Goal: Task Accomplishment & Management: Use online tool/utility

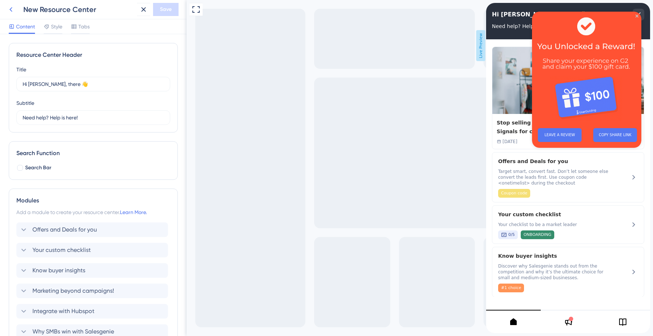
click at [11, 9] on icon at bounding box center [11, 9] width 9 height 9
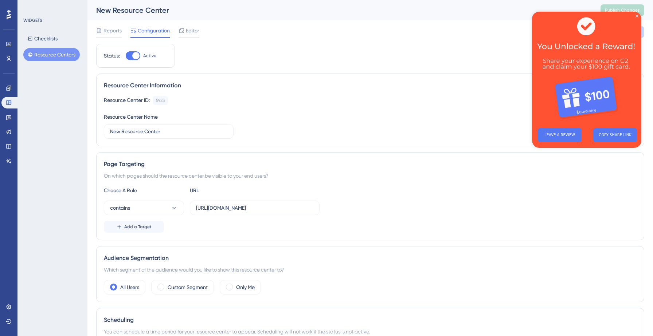
click at [47, 52] on button "Resource Centers" at bounding box center [51, 54] width 56 height 13
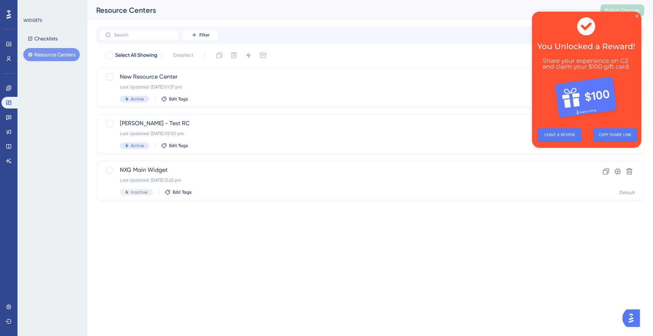
click at [606, 65] on img at bounding box center [586, 67] width 109 height 111
click at [638, 17] on icon "Close Preview" at bounding box center [637, 16] width 3 height 3
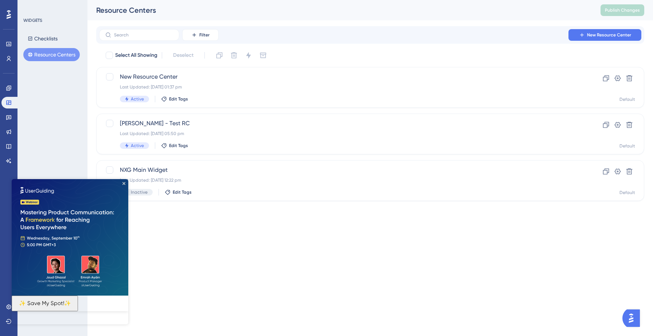
click at [254, 0] on html "Performance Users Engagement Widgets Feedback Product Updates Knowledge Base AI…" at bounding box center [326, 0] width 653 height 0
click at [601, 35] on span "New Resource Center" at bounding box center [609, 35] width 44 height 6
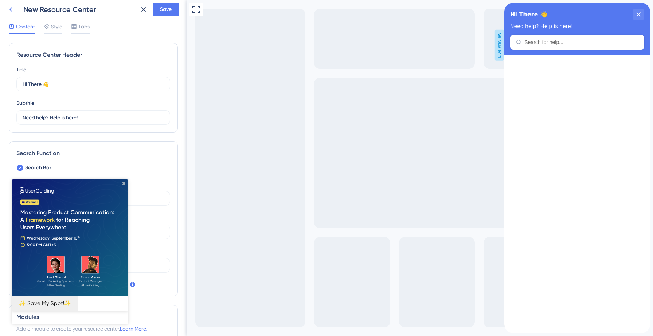
click at [12, 10] on icon at bounding box center [11, 9] width 9 height 9
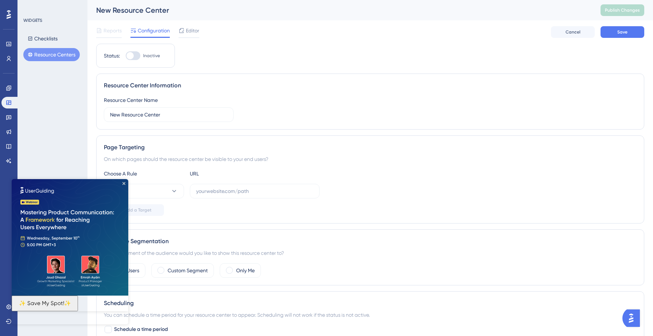
click at [51, 58] on button "Resource Centers" at bounding box center [51, 54] width 56 height 13
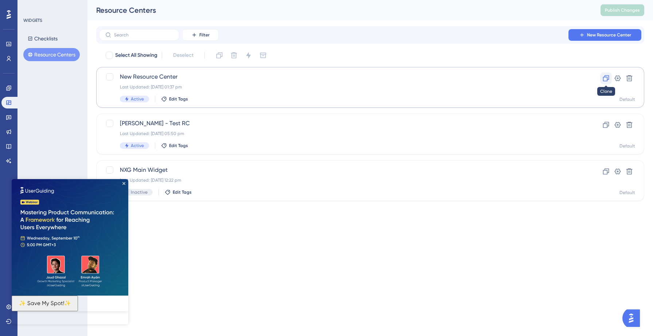
click at [605, 78] on icon at bounding box center [605, 78] width 7 height 7
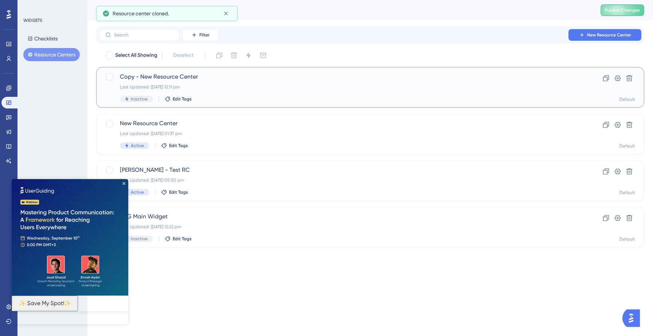
click at [137, 76] on span "Copy - New Resource Center" at bounding box center [341, 77] width 442 height 9
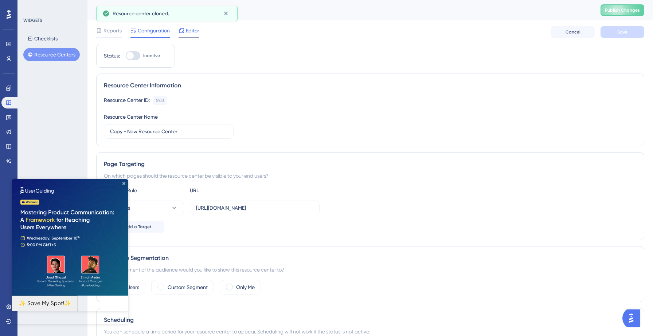
click at [187, 32] on span "Editor" at bounding box center [192, 30] width 13 height 9
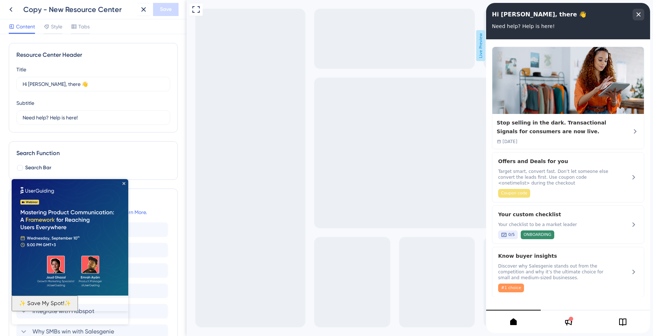
click at [39, 9] on div "Copy - New Resource Center" at bounding box center [78, 9] width 111 height 10
click at [9, 8] on icon at bounding box center [11, 9] width 9 height 9
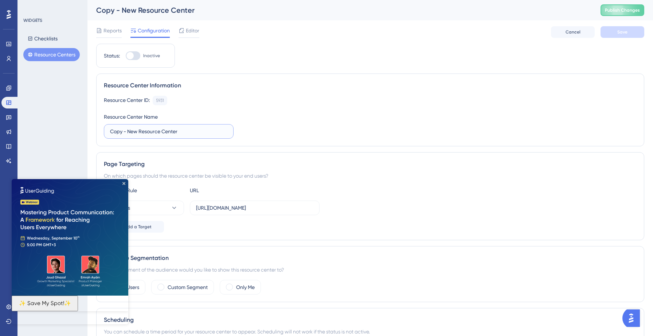
drag, startPoint x: 126, startPoint y: 133, endPoint x: 98, endPoint y: 129, distance: 28.7
click at [98, 129] on div "Resource Center Information Resource Center ID: 5931 Copy Resource Center Name …" at bounding box center [370, 110] width 548 height 73
type input "New Freemium Users"
click at [266, 110] on div "Resource Center ID: 5931 Copy Resource Center Name New Freemium Users" at bounding box center [370, 117] width 533 height 43
click at [625, 32] on span "Save" at bounding box center [622, 32] width 10 height 6
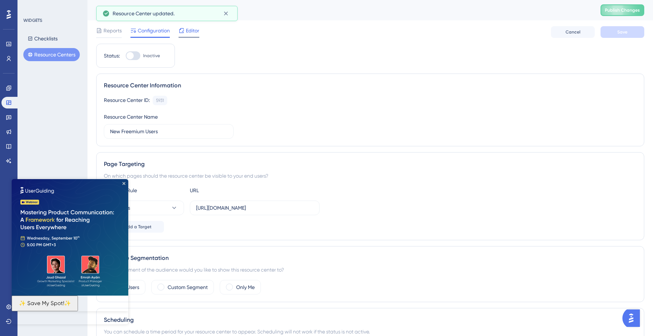
click at [190, 28] on span "Editor" at bounding box center [192, 30] width 13 height 9
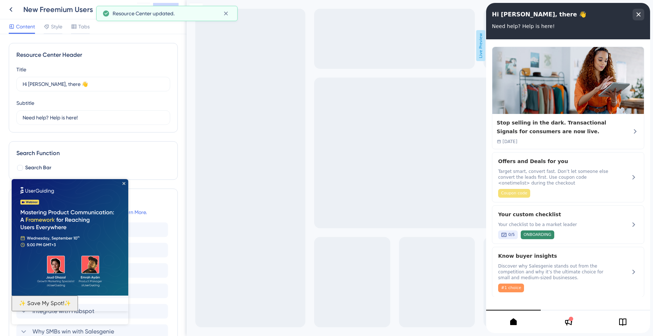
click at [125, 184] on img at bounding box center [70, 237] width 117 height 117
click at [124, 184] on icon "Close Preview" at bounding box center [123, 183] width 3 height 3
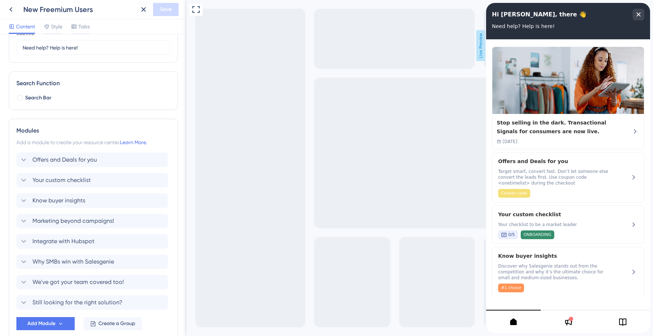
scroll to position [75, 0]
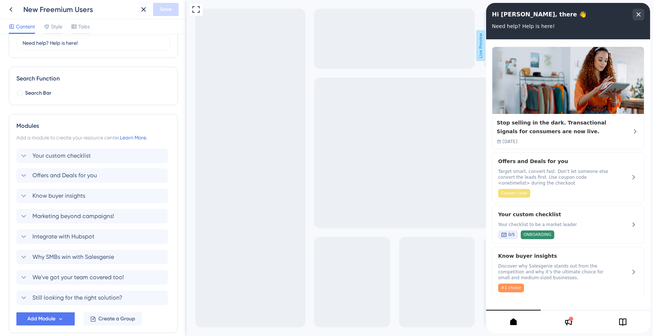
drag, startPoint x: 88, startPoint y: 177, endPoint x: 88, endPoint y: 154, distance: 23.3
click at [88, 153] on div "Offers and Deals for you Your custom checklist Know buyer insights Marketing be…" at bounding box center [93, 226] width 154 height 157
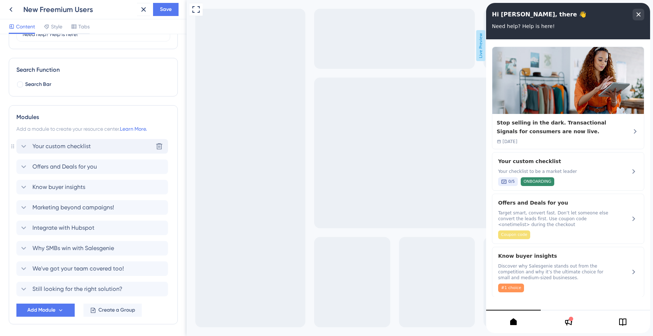
scroll to position [86, 0]
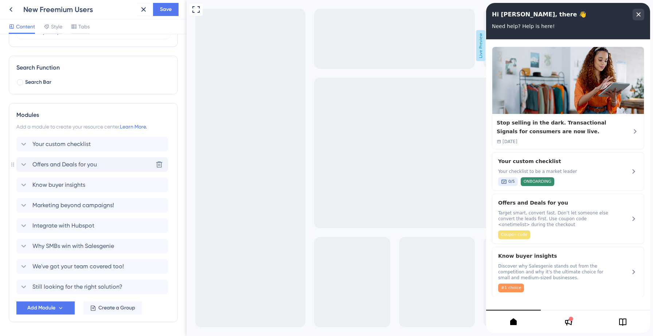
click at [24, 165] on icon at bounding box center [24, 164] width 5 height 3
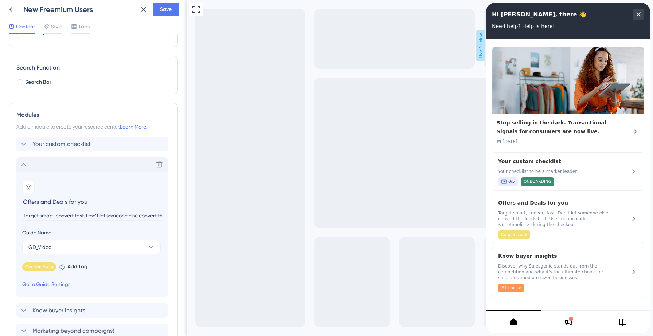
click at [25, 166] on icon at bounding box center [23, 164] width 9 height 9
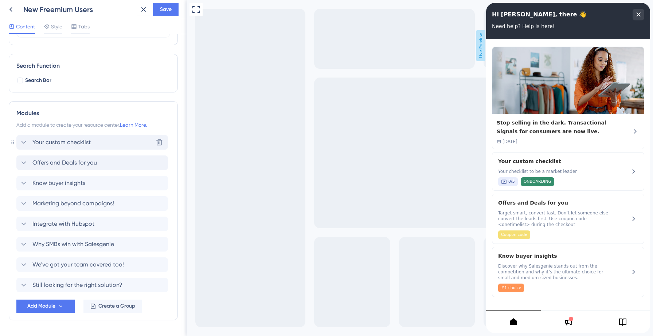
scroll to position [110, 0]
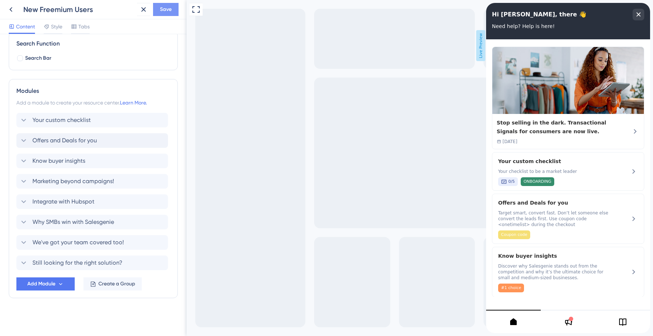
click at [167, 14] on button "Save" at bounding box center [166, 9] width 26 height 13
click at [79, 28] on span "Tabs" at bounding box center [83, 26] width 11 height 9
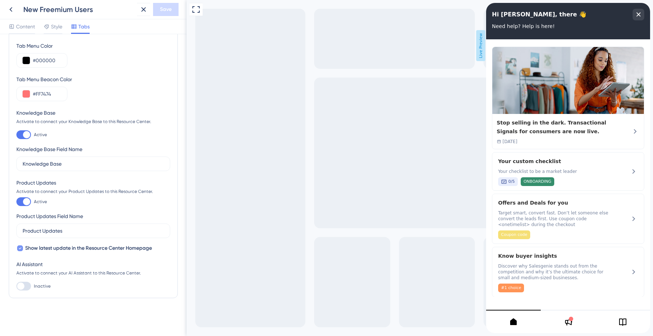
click at [20, 248] on icon at bounding box center [20, 249] width 3 height 2
checkbox input "false"
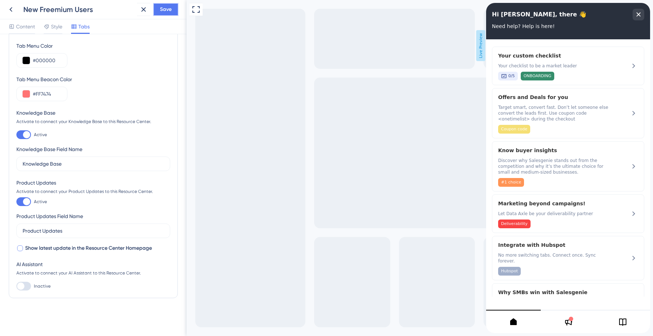
click at [169, 12] on span "Save" at bounding box center [166, 9] width 12 height 9
click at [26, 30] on span "Content" at bounding box center [25, 26] width 19 height 9
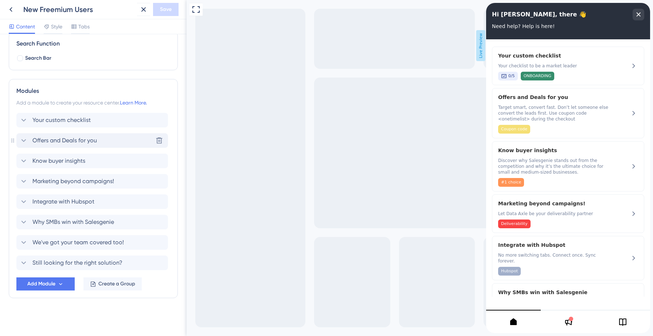
click at [24, 141] on icon at bounding box center [24, 140] width 5 height 3
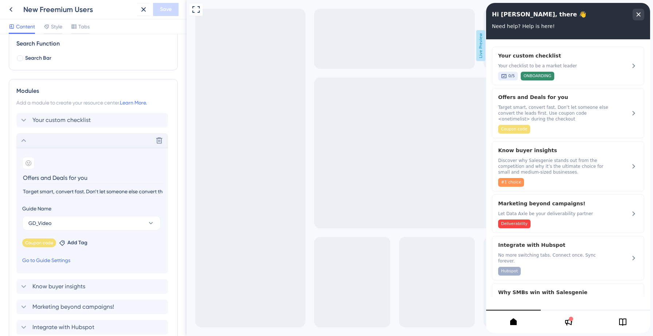
click at [24, 141] on icon at bounding box center [23, 140] width 9 height 9
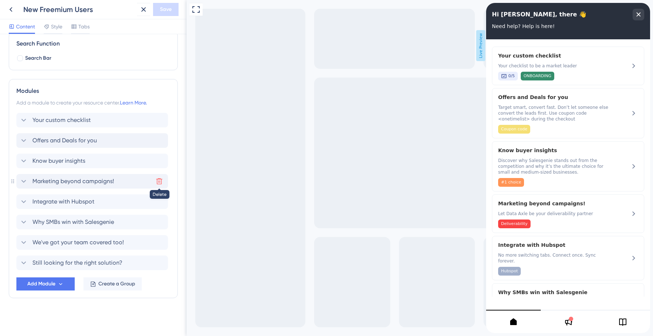
click at [159, 182] on icon at bounding box center [159, 181] width 7 height 7
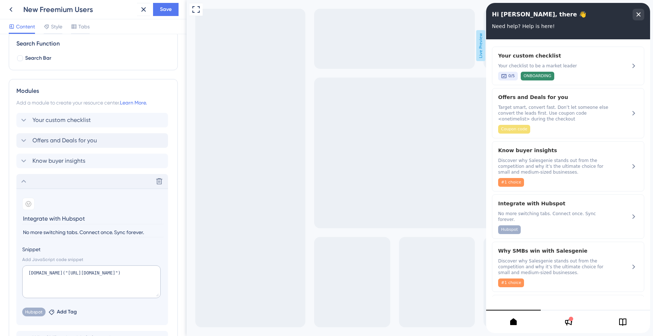
click at [23, 181] on icon at bounding box center [24, 181] width 5 height 3
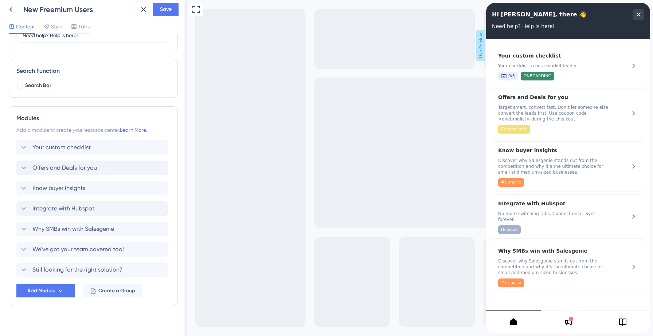
scroll to position [89, 0]
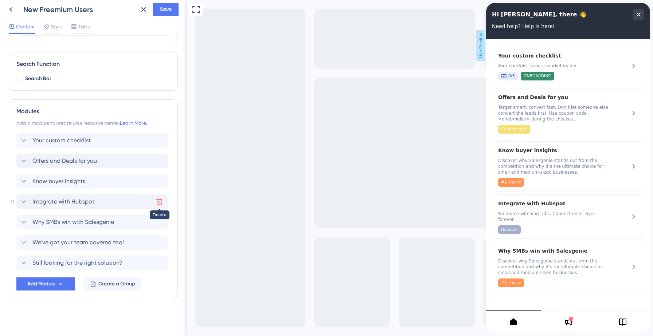
click at [159, 202] on icon at bounding box center [159, 201] width 7 height 7
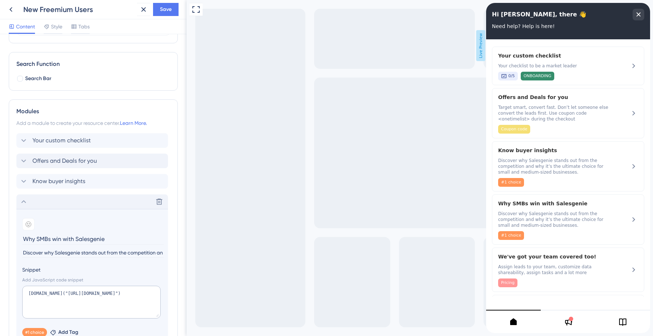
click at [22, 201] on icon at bounding box center [23, 202] width 9 height 9
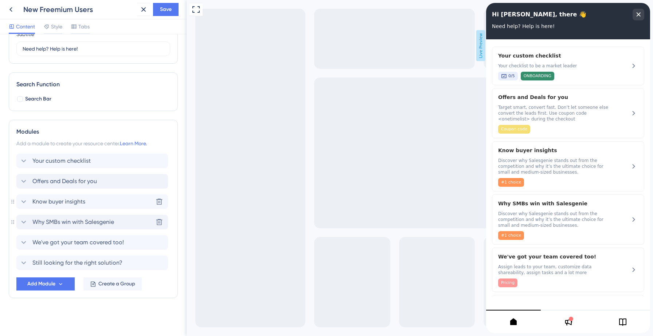
scroll to position [69, 0]
click at [26, 181] on icon at bounding box center [24, 181] width 5 height 3
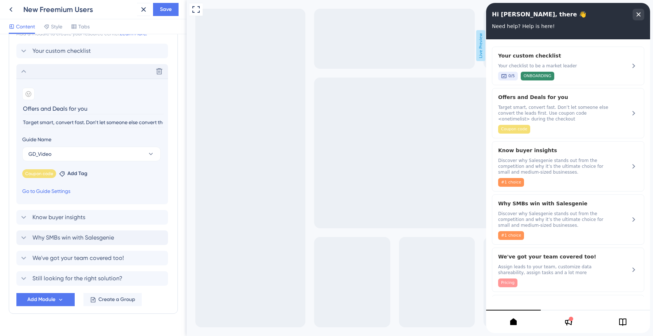
scroll to position [195, 0]
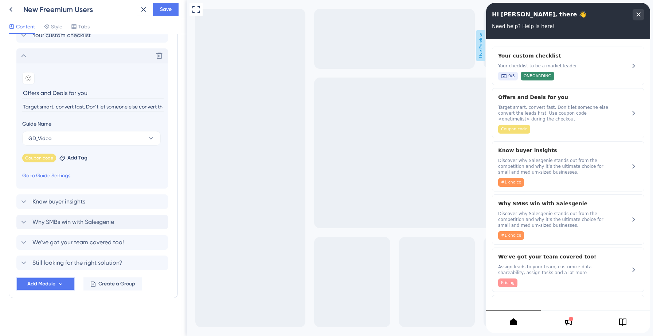
click at [59, 285] on icon at bounding box center [61, 284] width 6 height 6
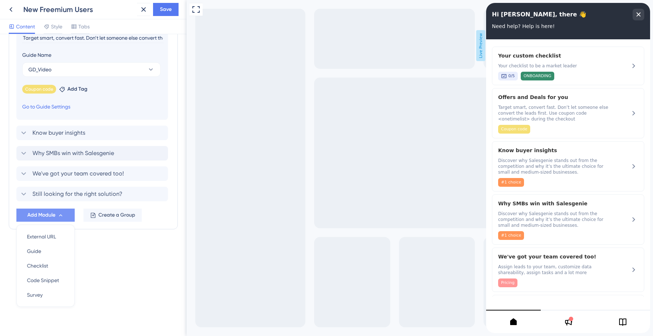
click at [125, 302] on div "Resource Center Header Title Hi [PERSON_NAME], there 👋 9 Hi [PERSON_NAME], ther…" at bounding box center [93, 185] width 187 height 302
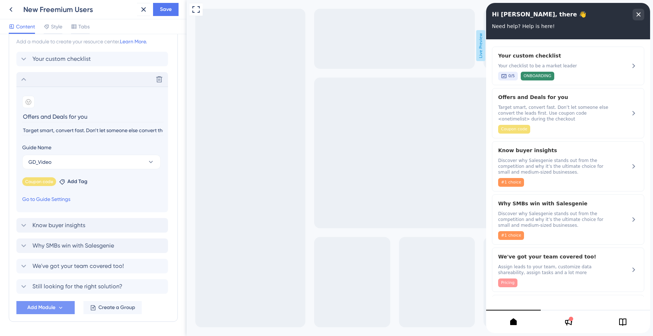
scroll to position [175, 0]
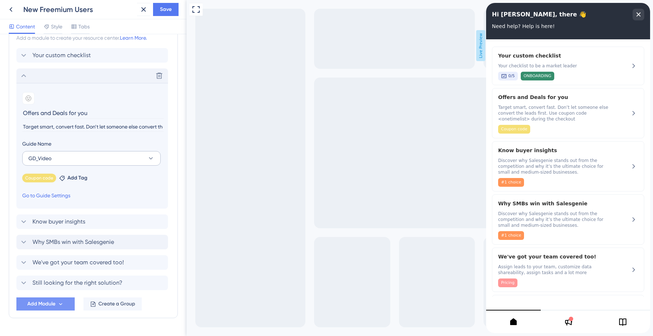
click at [145, 161] on button "GD_Video" at bounding box center [91, 158] width 138 height 15
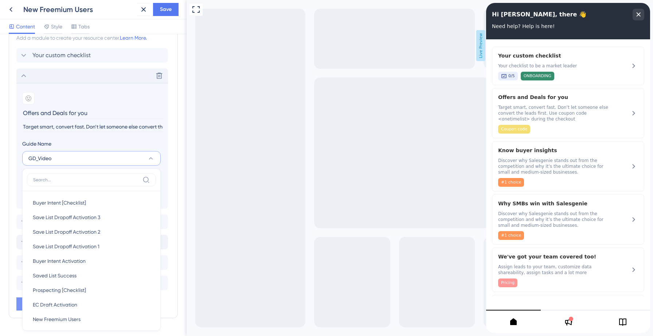
scroll to position [231, 0]
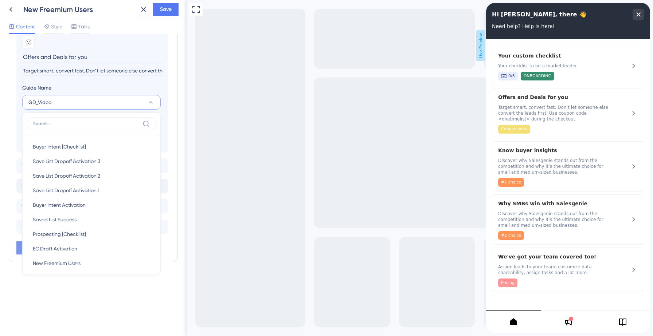
click at [113, 316] on div "Resource Center Header Title Hi [PERSON_NAME], there 👋 9 Hi [PERSON_NAME], ther…" at bounding box center [93, 185] width 187 height 302
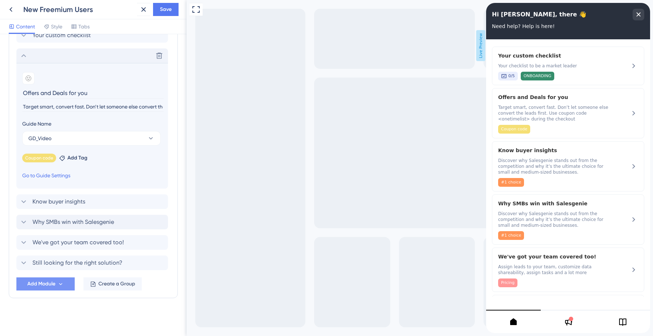
scroll to position [195, 0]
click at [60, 284] on icon at bounding box center [60, 284] width 3 height 2
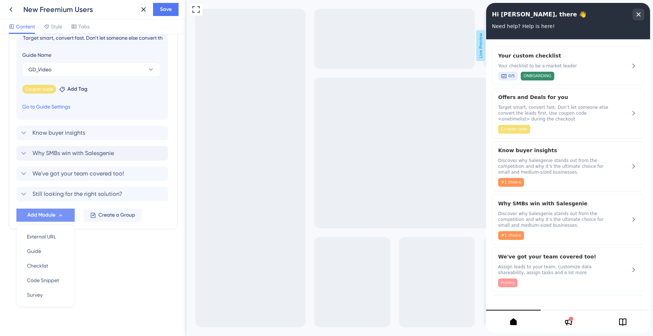
click at [108, 274] on div "Resource Center Header Title Hi [PERSON_NAME], there 👋 9 Hi [PERSON_NAME], ther…" at bounding box center [93, 185] width 187 height 302
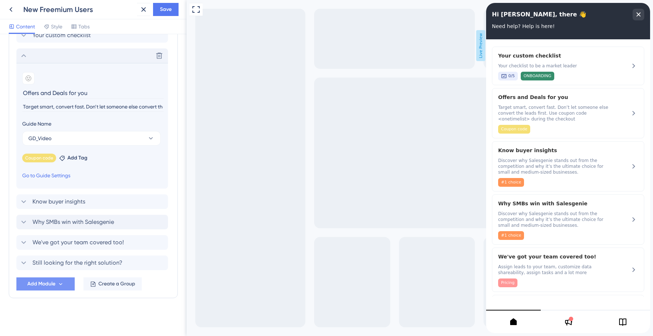
scroll to position [195, 0]
click at [23, 94] on input "Offers and Deals for you" at bounding box center [92, 92] width 141 height 11
click at [113, 93] on input "Unlock Offers and Deals for you" at bounding box center [92, 92] width 141 height 11
type input "Unlock Offers and Deals for you!"
click at [57, 286] on button "Add Module" at bounding box center [45, 284] width 58 height 13
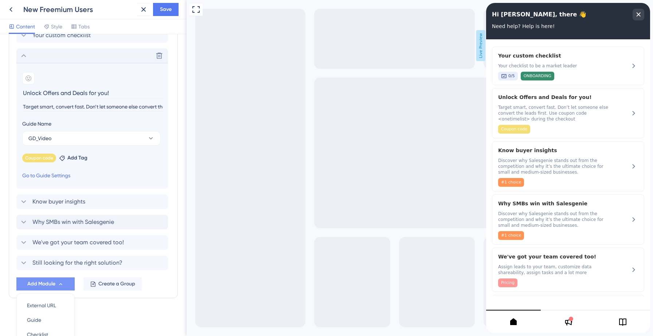
scroll to position [263, 0]
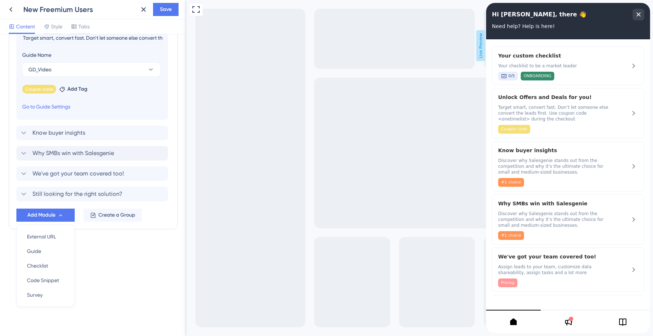
click at [111, 261] on div "Resource Center Header Title Hi [PERSON_NAME], there 👋 9 Hi [PERSON_NAME], ther…" at bounding box center [93, 185] width 187 height 302
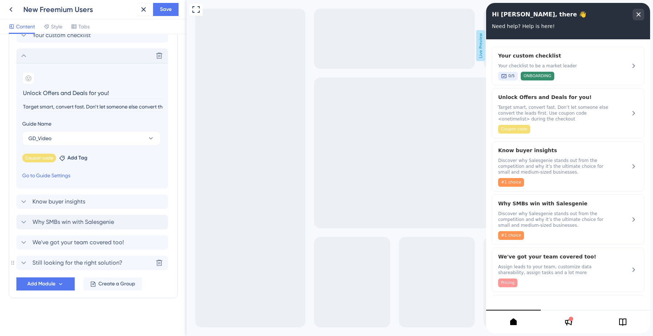
scroll to position [195, 0]
click at [11, 9] on icon at bounding box center [11, 9] width 9 height 9
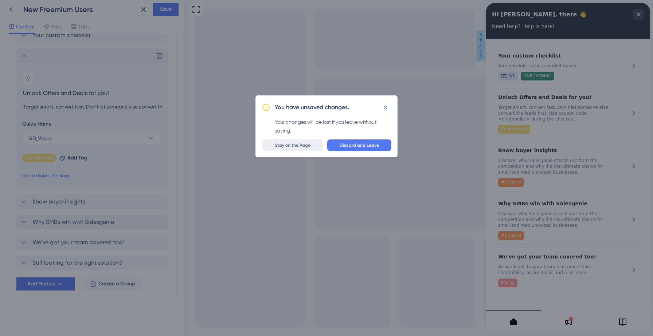
click at [307, 143] on span "Stay on the Page" at bounding box center [293, 146] width 36 height 6
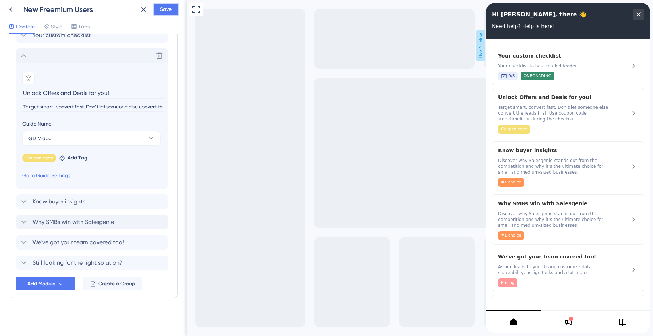
click at [167, 9] on span "Save" at bounding box center [166, 9] width 12 height 9
click at [138, 13] on icon at bounding box center [138, 14] width 4 height 4
click at [9, 12] on icon at bounding box center [11, 9] width 9 height 9
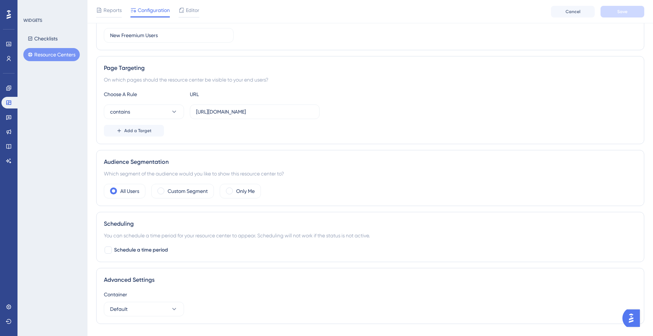
scroll to position [106, 0]
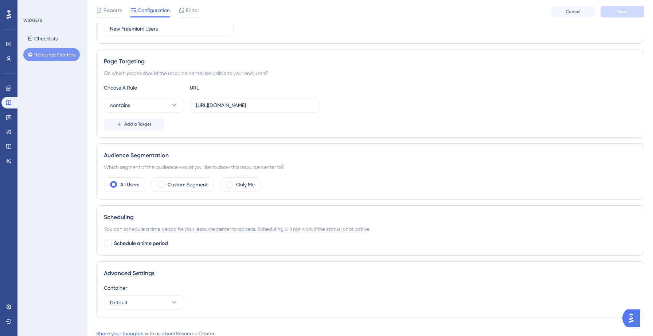
click at [52, 54] on button "Resource Centers" at bounding box center [51, 54] width 56 height 13
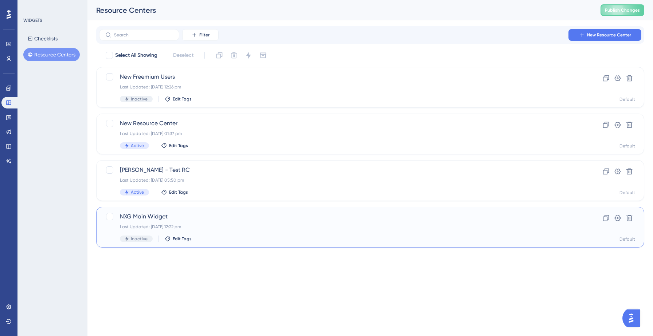
click at [139, 215] on span "NXG Main Widget" at bounding box center [341, 216] width 442 height 9
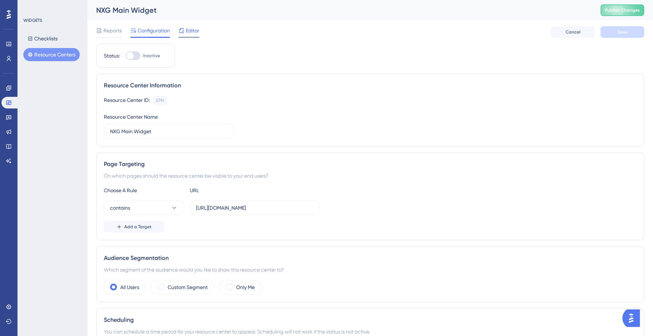
click at [192, 30] on span "Editor" at bounding box center [192, 30] width 13 height 9
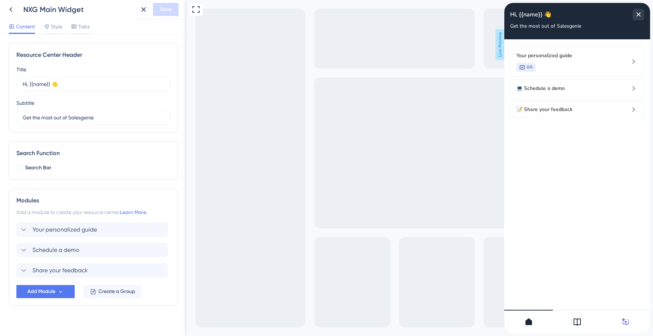
scroll to position [8, 0]
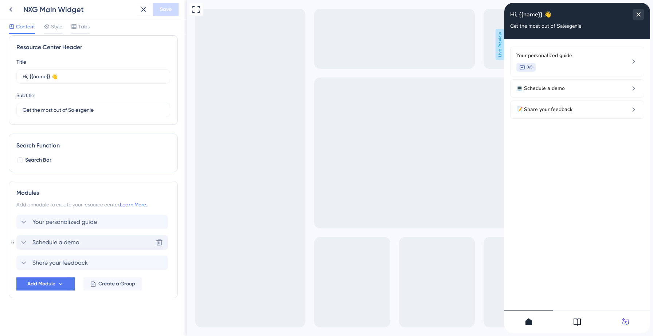
click at [70, 241] on span "Schedule a demo" at bounding box center [55, 242] width 47 height 9
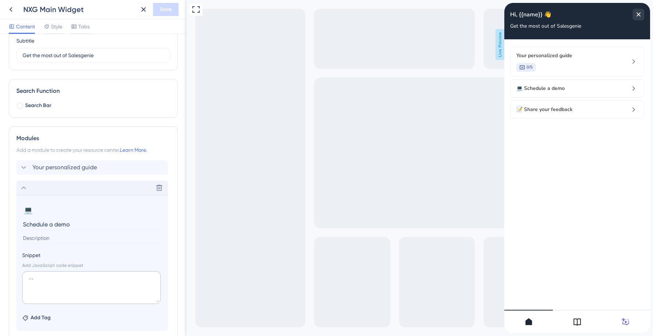
scroll to position [63, 0]
click at [546, 92] on span "💻 Schedule a demo" at bounding box center [564, 88] width 97 height 9
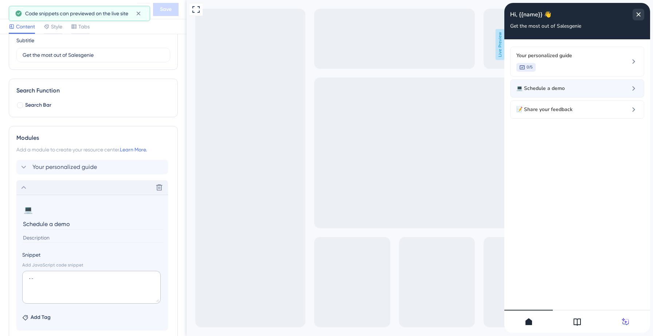
click at [572, 92] on span "💻 Schedule a demo" at bounding box center [564, 88] width 97 height 9
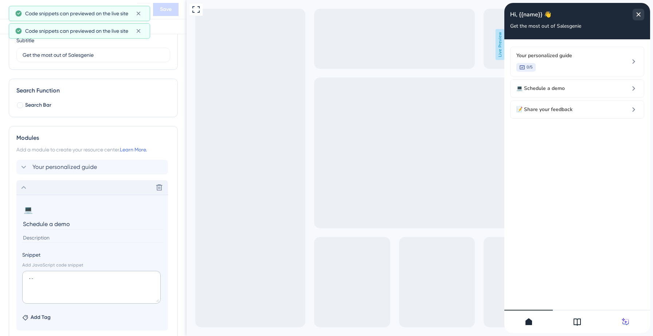
click at [139, 31] on div "Content Style Tabs" at bounding box center [93, 26] width 187 height 15
click at [138, 14] on icon at bounding box center [138, 13] width 7 height 7
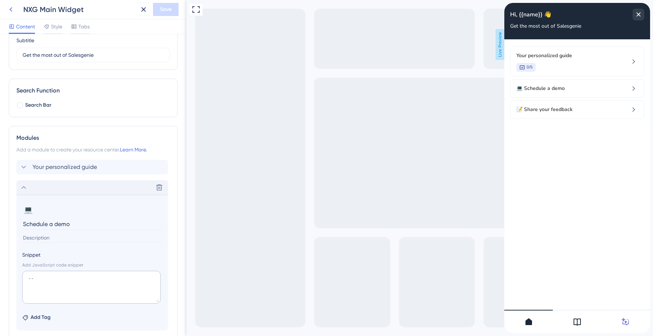
click at [11, 10] on icon at bounding box center [10, 9] width 3 height 5
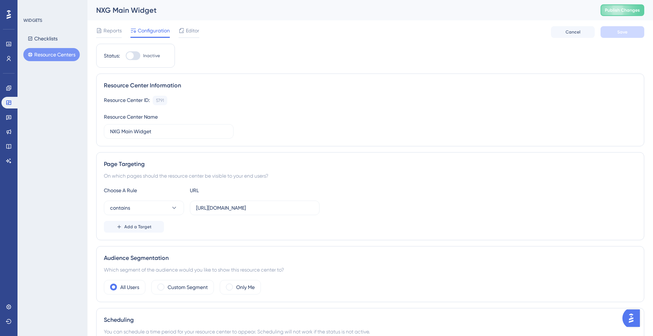
click at [48, 53] on button "Resource Centers" at bounding box center [51, 54] width 56 height 13
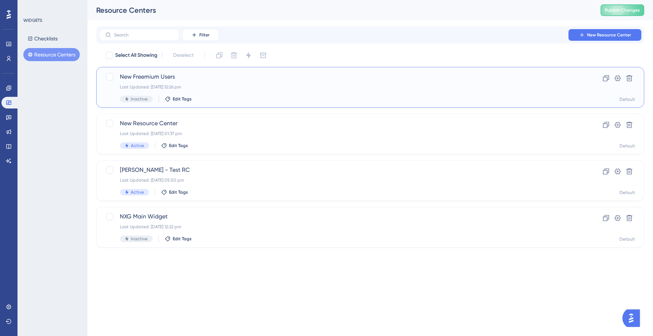
click at [141, 75] on span "New Freemium Users" at bounding box center [341, 77] width 442 height 9
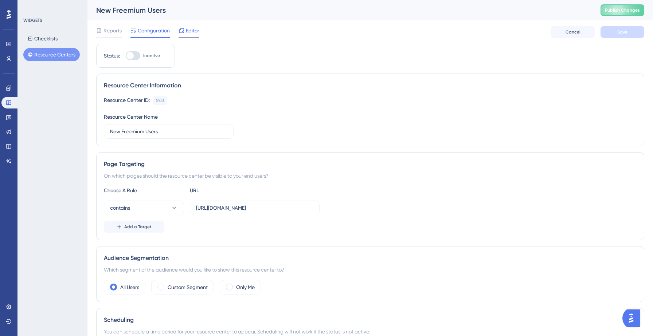
click at [190, 31] on span "Editor" at bounding box center [192, 30] width 13 height 9
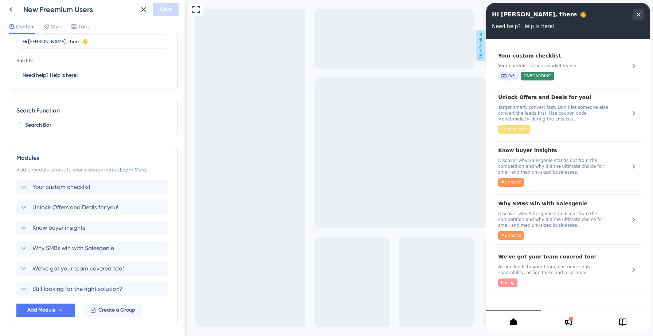
scroll to position [69, 0]
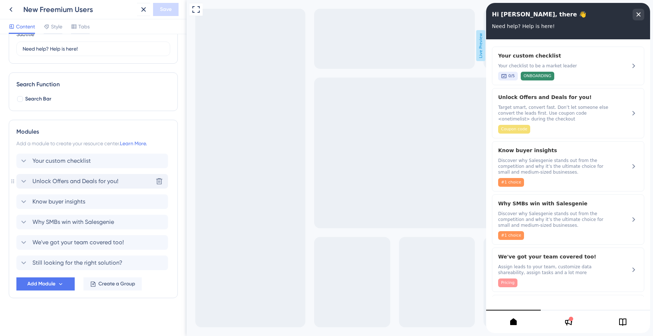
click at [24, 181] on icon at bounding box center [24, 181] width 5 height 3
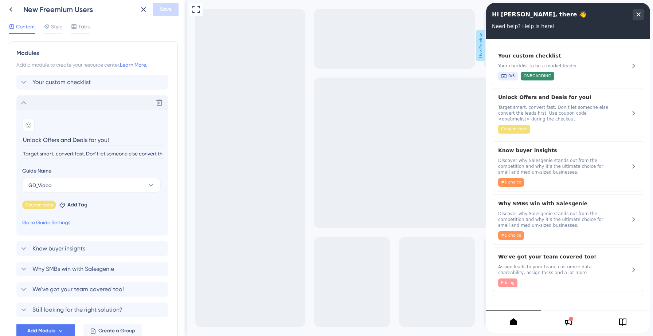
scroll to position [152, 0]
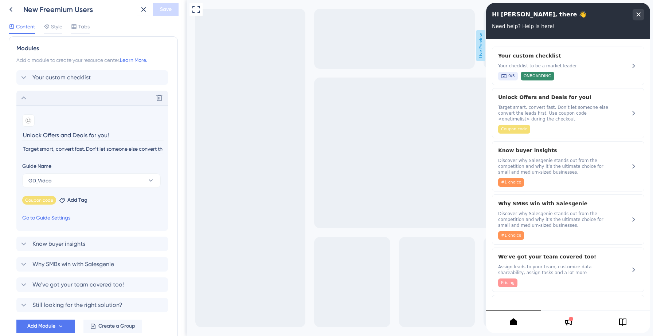
click at [22, 98] on icon at bounding box center [23, 98] width 9 height 9
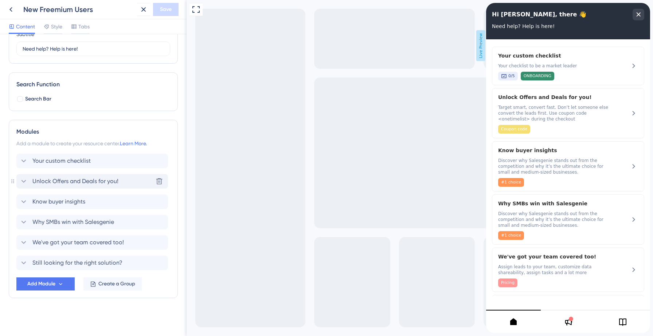
scroll to position [69, 0]
click at [23, 202] on icon at bounding box center [23, 202] width 9 height 9
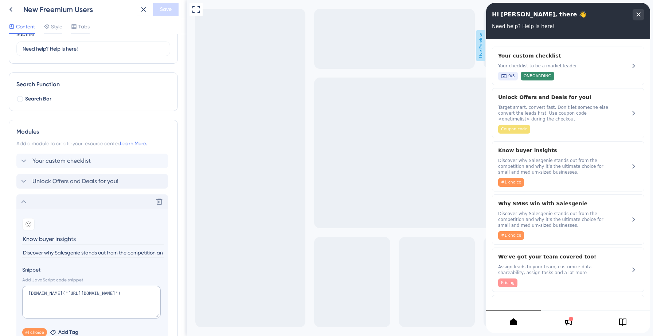
scroll to position [152, 0]
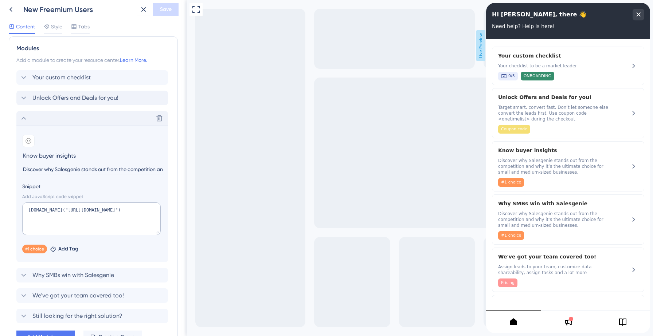
click at [24, 121] on icon at bounding box center [23, 118] width 9 height 9
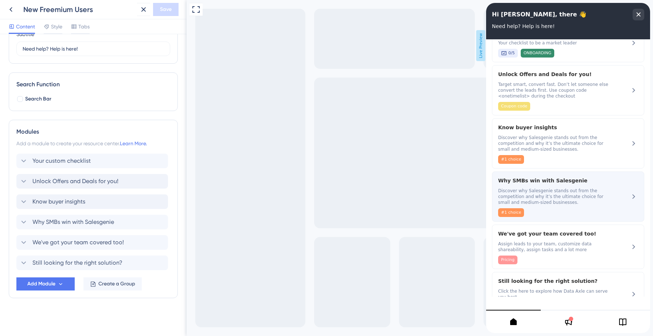
scroll to position [54, 0]
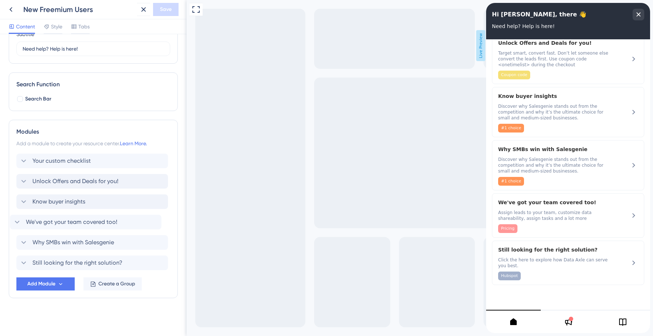
drag, startPoint x: 133, startPoint y: 243, endPoint x: 126, endPoint y: 219, distance: 24.6
click at [126, 219] on div "Your custom checklist Unlock Offers and Deals for you! Know buyer insights Why …" at bounding box center [93, 212] width 154 height 117
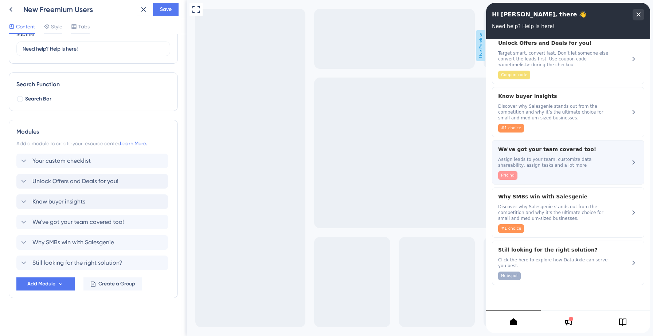
scroll to position [0, 0]
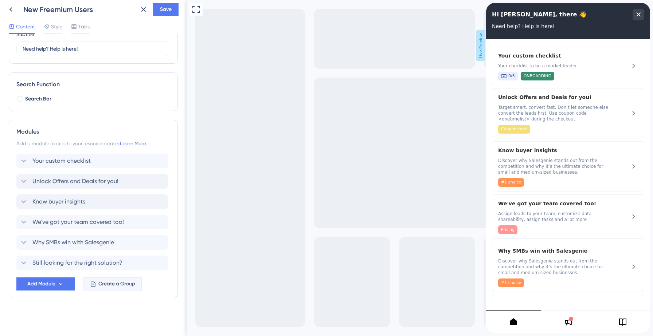
click at [104, 285] on span "Create a Group" at bounding box center [116, 284] width 37 height 9
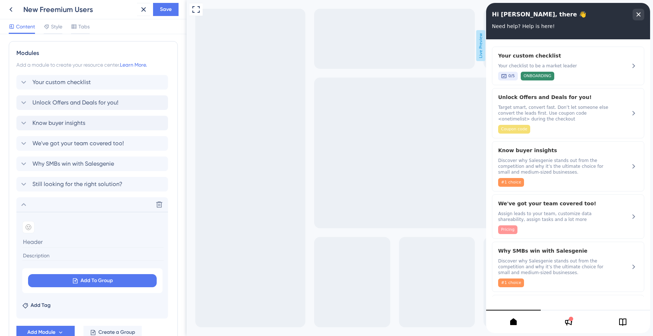
scroll to position [152, 0]
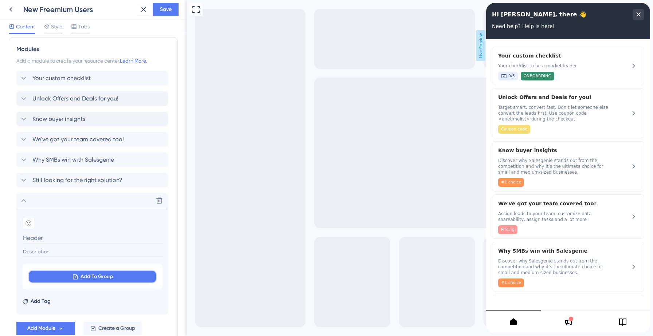
click at [74, 276] on icon at bounding box center [75, 277] width 6 height 6
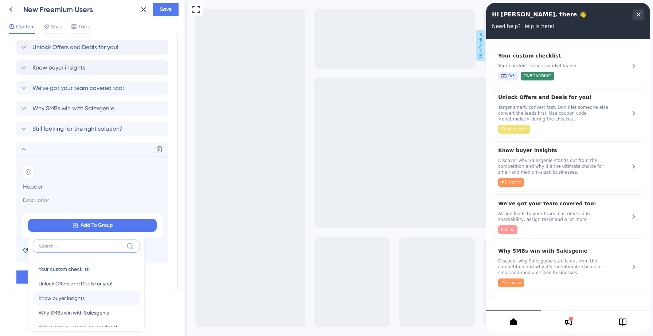
scroll to position [27, 0]
click at [73, 316] on span "Still looking for the right solution?" at bounding box center [77, 315] width 76 height 9
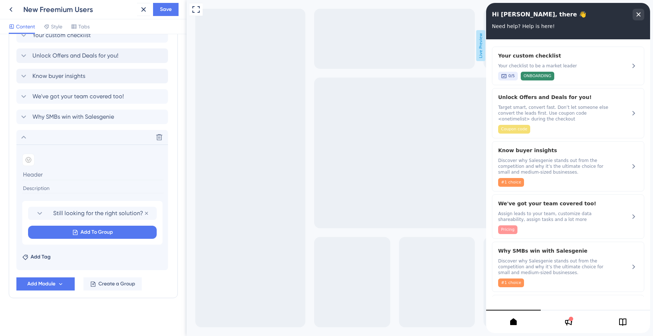
scroll to position [195, 0]
click at [114, 230] on button "Add To Group" at bounding box center [92, 232] width 129 height 13
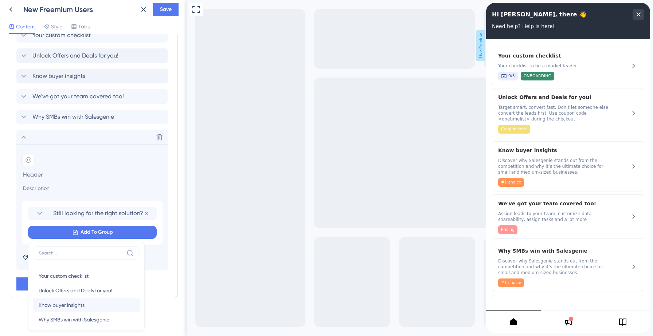
scroll to position [20, 0]
click at [87, 301] on span "Why SMBs win with Salesgenie" at bounding box center [74, 300] width 71 height 9
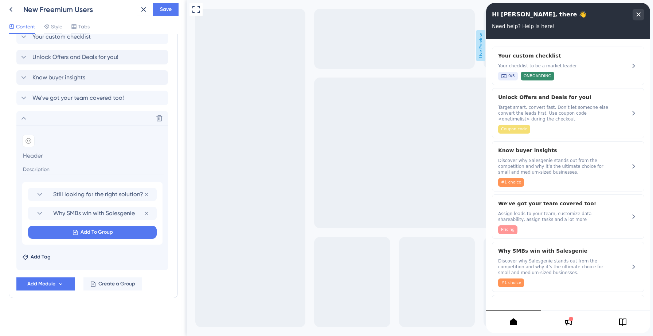
scroll to position [193, 0]
type input "More about SG"
click at [29, 173] on input at bounding box center [92, 170] width 141 height 10
click at [42, 255] on span "Add Tag" at bounding box center [41, 257] width 20 height 9
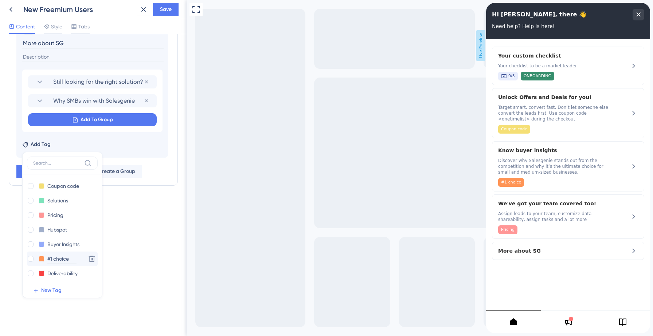
scroll to position [60, 0]
click at [51, 290] on span "New Tag" at bounding box center [51, 290] width 20 height 9
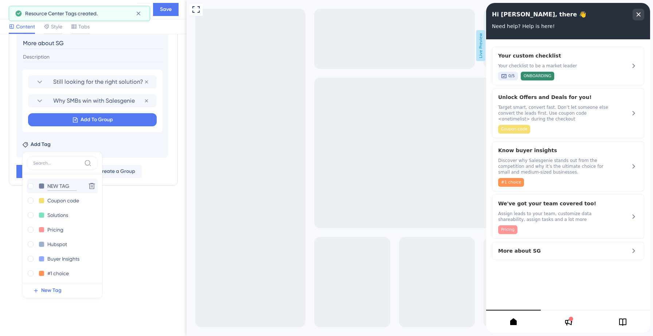
click at [58, 188] on input "NEW TAG" at bounding box center [61, 186] width 29 height 9
type input "D"
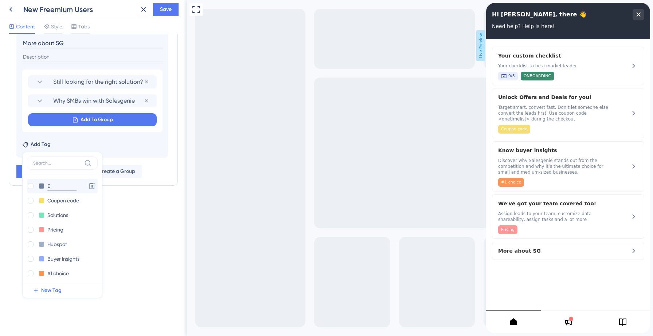
type input "Ex"
click at [66, 185] on input "Ex" at bounding box center [61, 186] width 29 height 9
type input "Explore"
click at [30, 187] on div at bounding box center [31, 186] width 6 height 6
checkbox input "true"
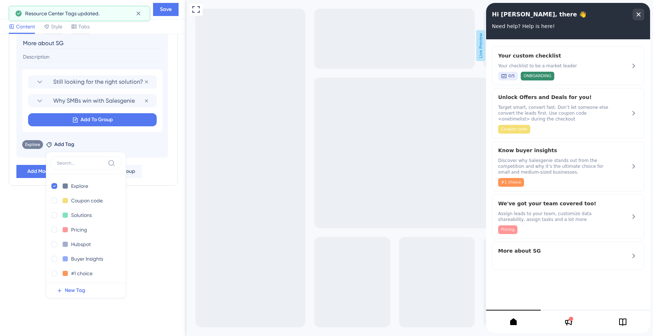
click at [137, 245] on div "Resource Center Header Title Hi [PERSON_NAME], there 👋 9 Hi [PERSON_NAME], ther…" at bounding box center [93, 185] width 187 height 302
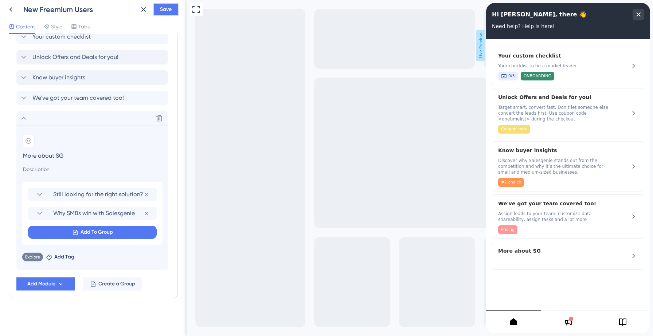
click at [171, 4] on button "Save" at bounding box center [166, 9] width 26 height 13
click at [94, 171] on input at bounding box center [92, 170] width 141 height 10
click at [87, 171] on input "Check out why Salesgenie is a peferred solution for SMB customers" at bounding box center [92, 170] width 141 height 10
click at [82, 170] on input "Check out why Salesgenie is a peferred solution for SMB customers" at bounding box center [92, 170] width 141 height 10
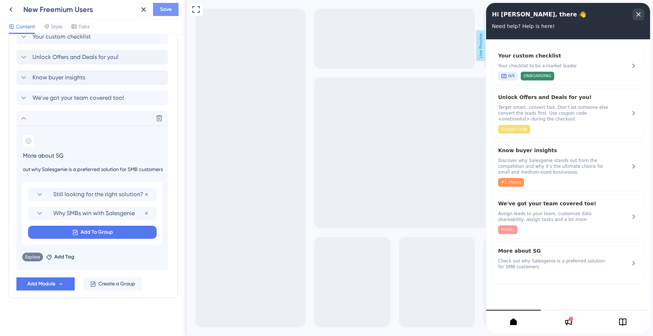
type input "Check out why Salesgenie is a preferred solution for SMB customers"
click at [169, 8] on span "Save" at bounding box center [166, 9] width 12 height 9
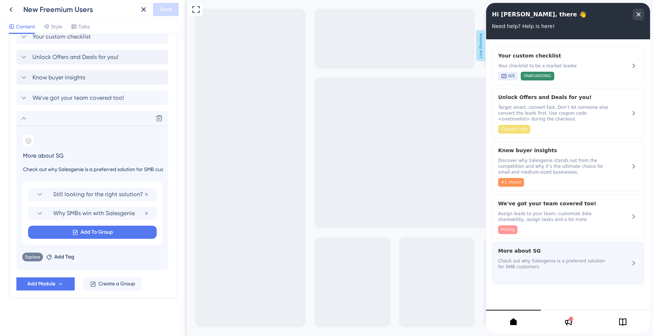
scroll to position [1, 0]
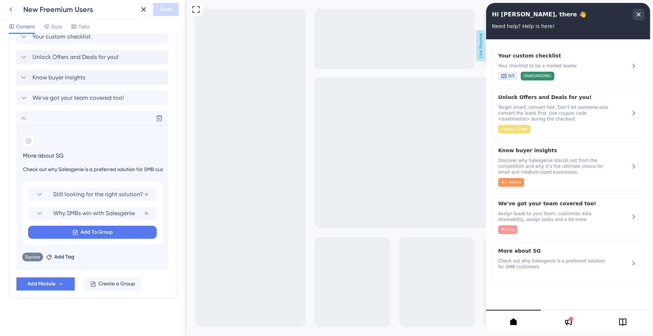
click at [12, 8] on icon at bounding box center [11, 9] width 9 height 9
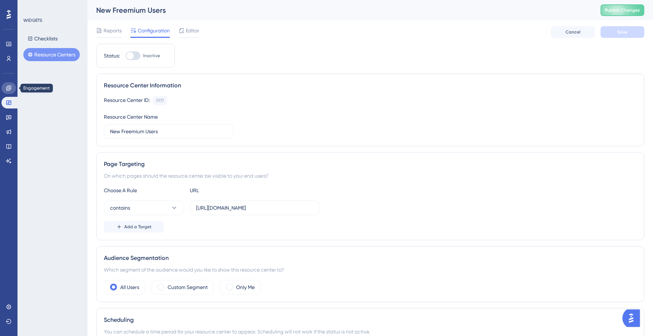
click at [9, 85] on link at bounding box center [8, 88] width 15 height 12
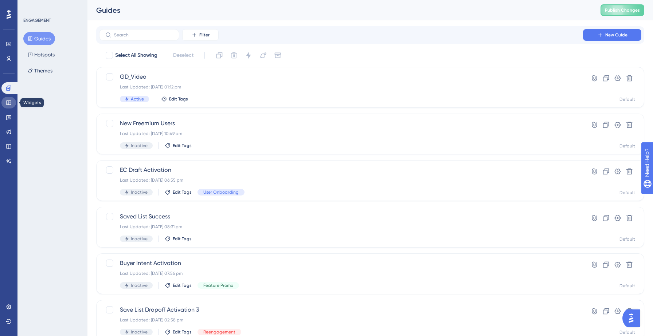
click at [11, 100] on icon at bounding box center [9, 103] width 6 height 6
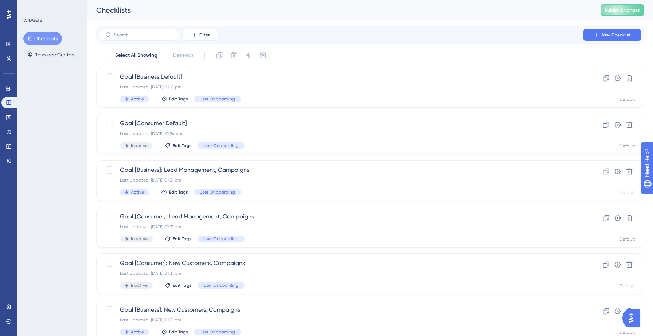
click at [42, 34] on button "Checklists" at bounding box center [42, 38] width 39 height 13
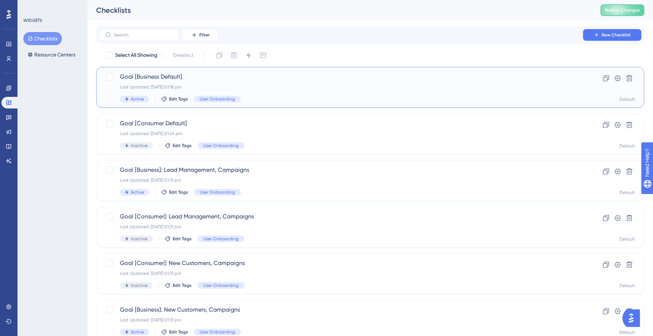
click at [261, 78] on span "Goal [Business Default]" at bounding box center [341, 77] width 442 height 9
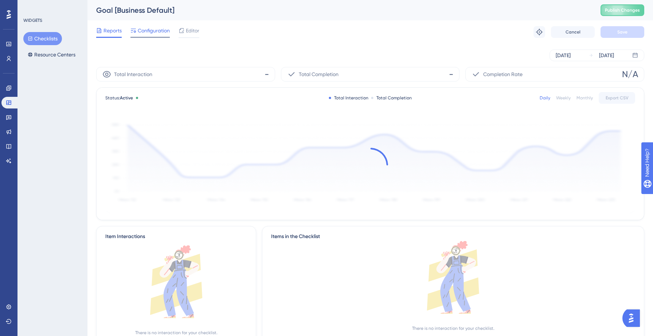
click at [151, 34] on span "Configuration" at bounding box center [154, 30] width 32 height 9
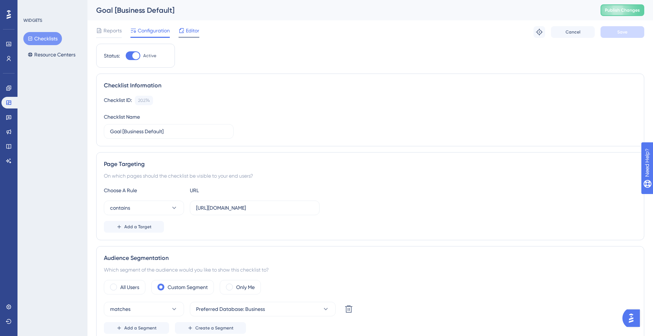
click at [198, 32] on span "Editor" at bounding box center [192, 30] width 13 height 9
